Goal: Check status: Check status

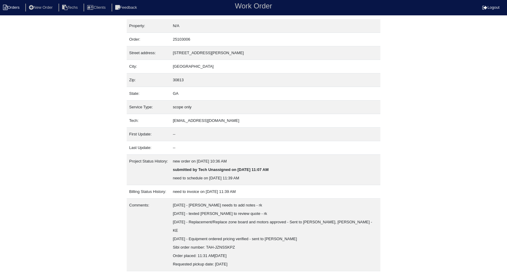
click at [14, 6] on li "Orders" at bounding box center [12, 8] width 24 height 8
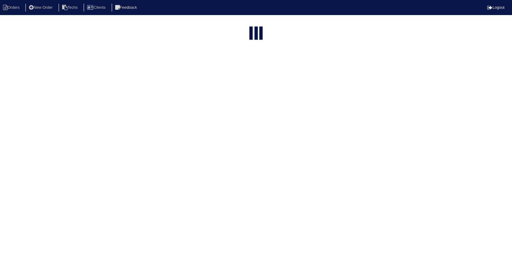
select select "15"
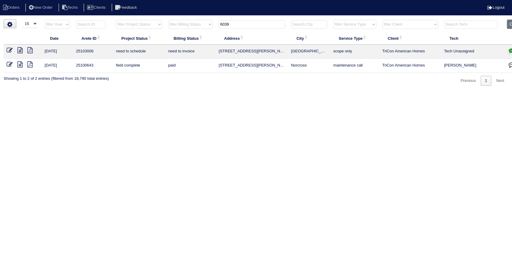
drag, startPoint x: 240, startPoint y: 25, endPoint x: 215, endPoint y: 101, distance: 79.3
click at [185, 40] on table "Date Arete ID Project Status Billing Status Address City Service Type Client Te…" at bounding box center [265, 46] width 522 height 53
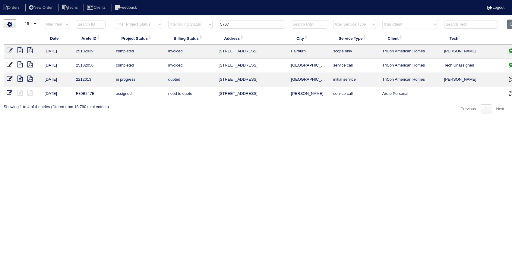
type input "5767"
click at [20, 49] on icon at bounding box center [19, 50] width 5 height 6
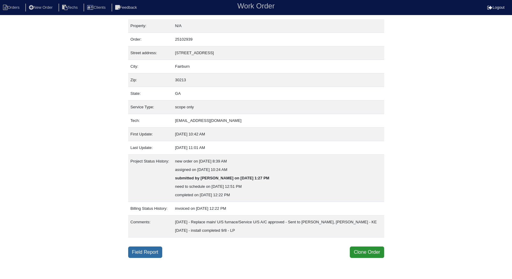
click at [146, 251] on link "Field Report" at bounding box center [145, 252] width 34 height 11
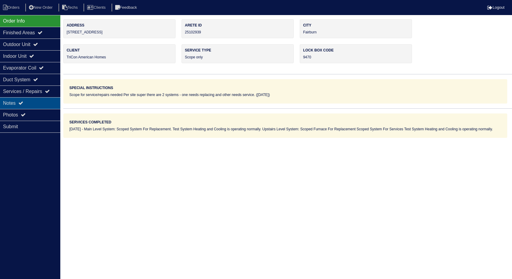
click at [14, 100] on div "Notes" at bounding box center [30, 103] width 60 height 12
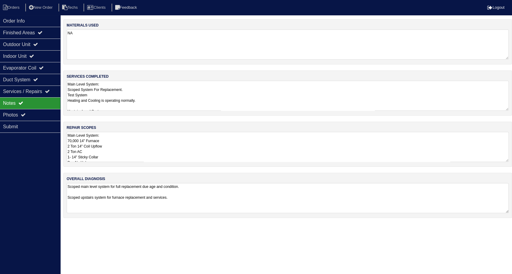
click at [158, 92] on textarea "Main Level System: Scoped System For Replacement. Test System Heating and Cooli…" at bounding box center [288, 96] width 442 height 30
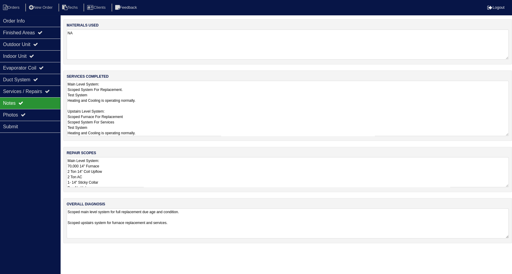
click at [176, 167] on textarea "Main Level System: 70,000 14" Furnace 2 Ton 14" Coil Upflow 2 Ton AC 1- 14" Sti…" at bounding box center [288, 172] width 442 height 30
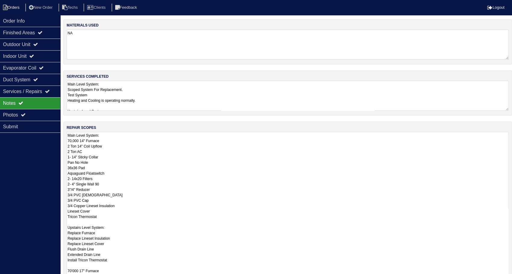
click at [17, 10] on li "Orders" at bounding box center [12, 8] width 24 height 8
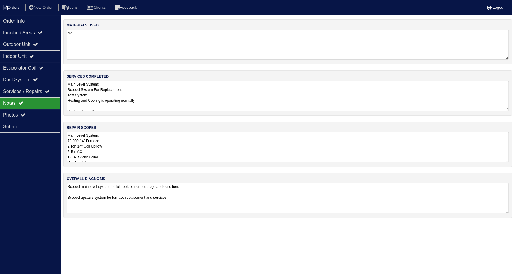
select select "15"
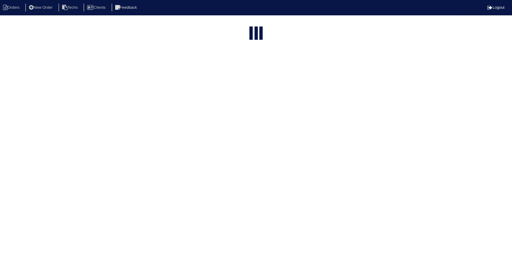
click at [17, 10] on li "Orders" at bounding box center [12, 8] width 24 height 8
select select "15"
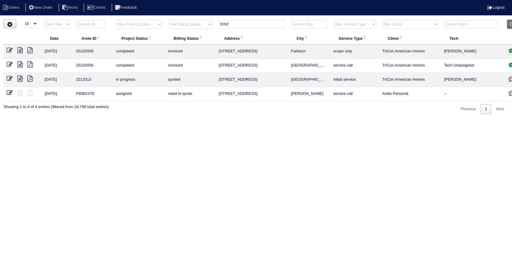
click at [204, 120] on html "Orders New Order Techs Clients Feedback Logout Orders New Order Users Clients M…" at bounding box center [256, 60] width 512 height 120
